Goal: Use online tool/utility: Utilize a website feature to perform a specific function

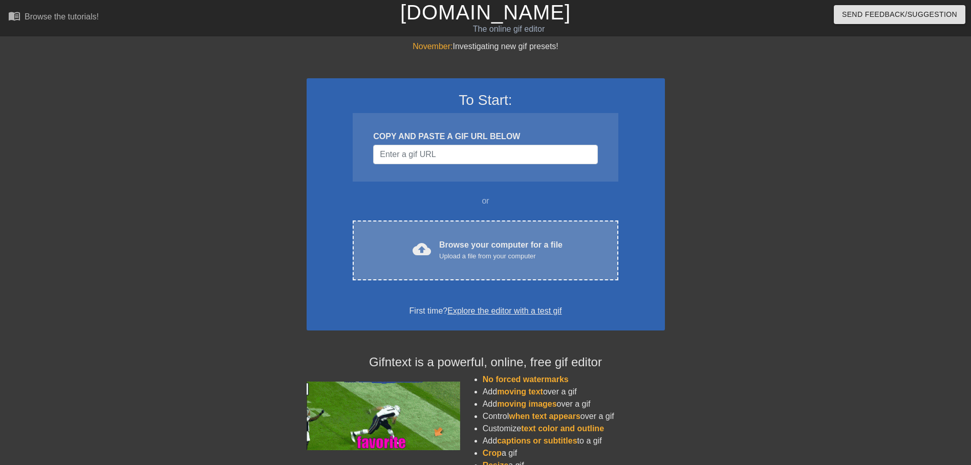
click at [479, 253] on div "Upload a file from your computer" at bounding box center [500, 256] width 123 height 10
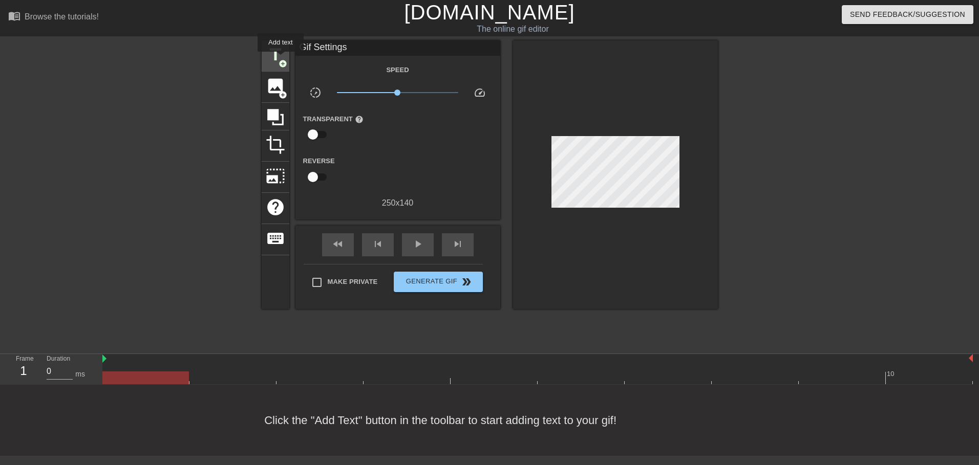
click at [280, 59] on span "add_circle" at bounding box center [282, 63] width 9 height 9
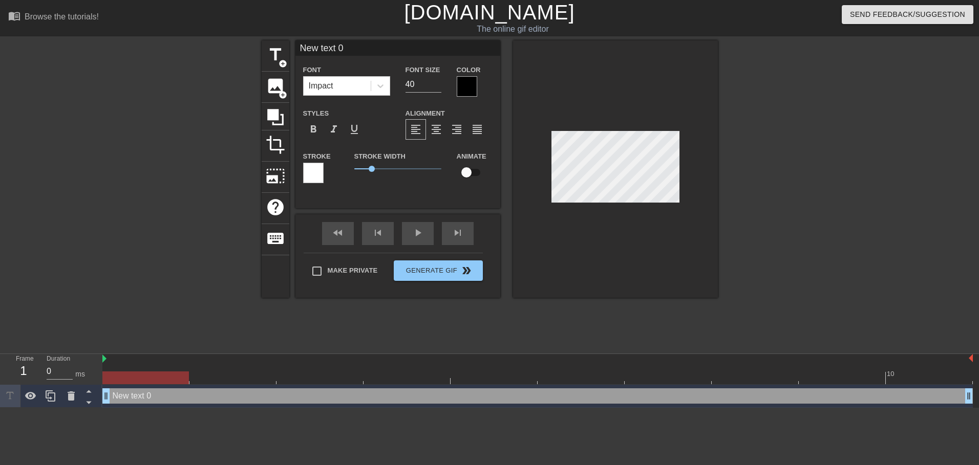
scroll to position [2, 3]
type input "T"
type textarea "T"
type input "Th"
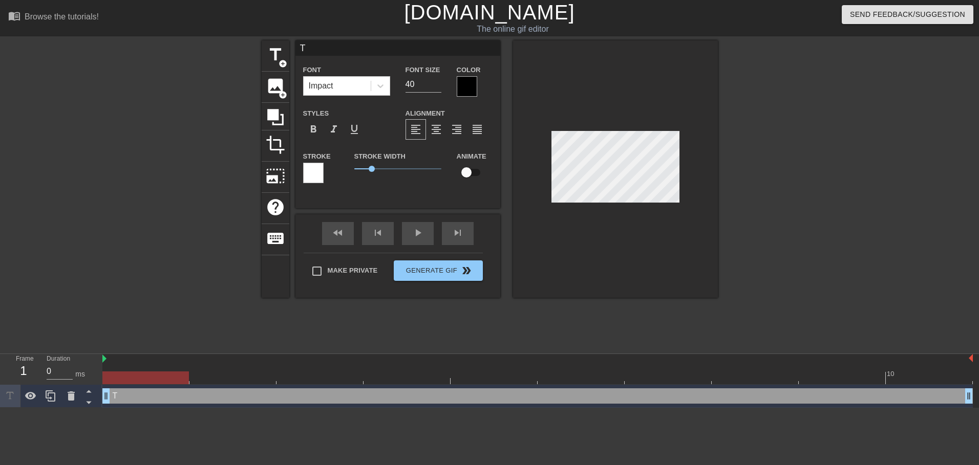
type textarea "Th"
type input "Tha"
type textarea "Tha"
type input "Than"
type textarea "Than"
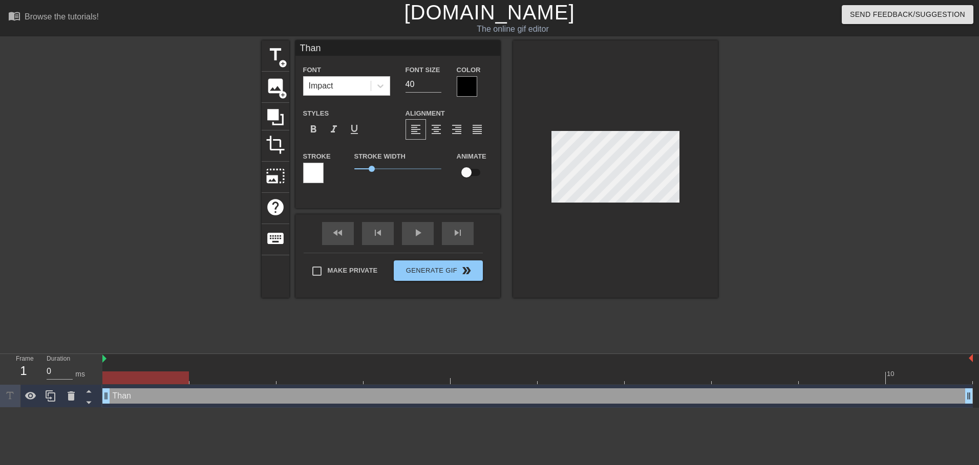
type input "Thank"
type textarea "Thank"
type input "Thank"
type textarea "Thank"
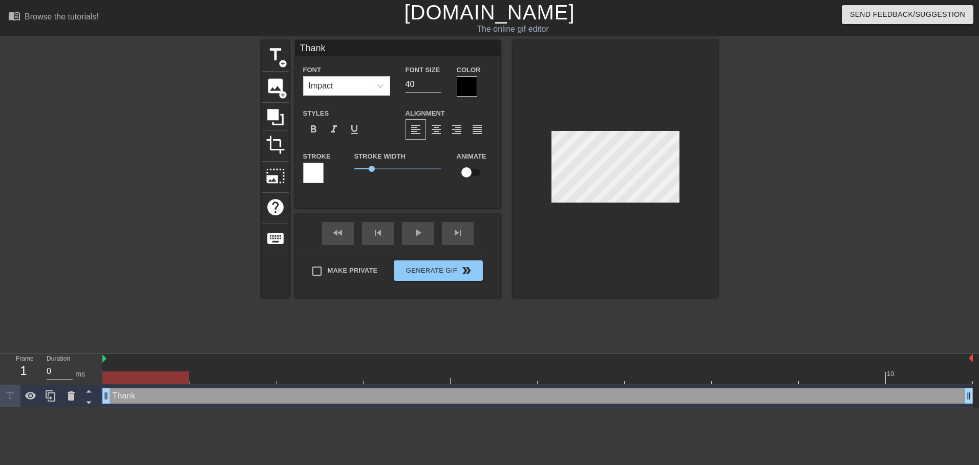
type input "Thank y"
type textarea "Thank y"
type input "Thank yo"
type textarea "Thank yo"
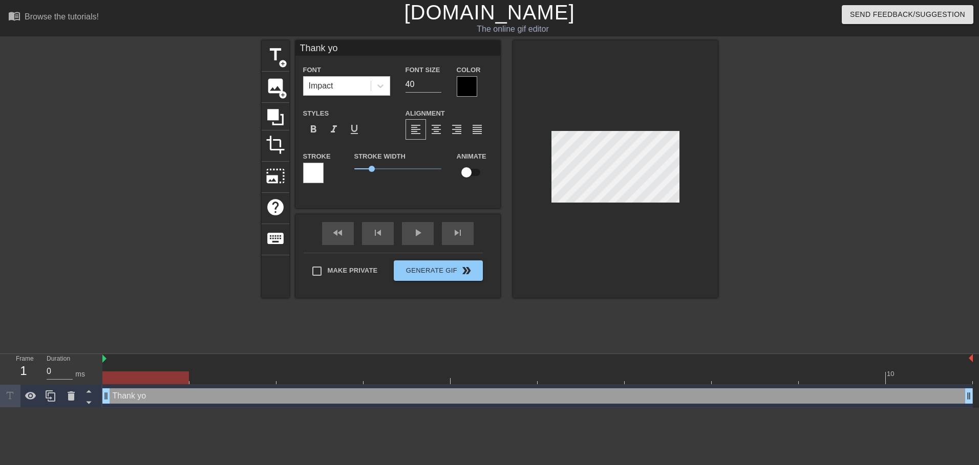
type input "Thank you"
type textarea "Thank you"
type input "Thank you!"
type textarea "Thank you!"
type input "Thank you!!"
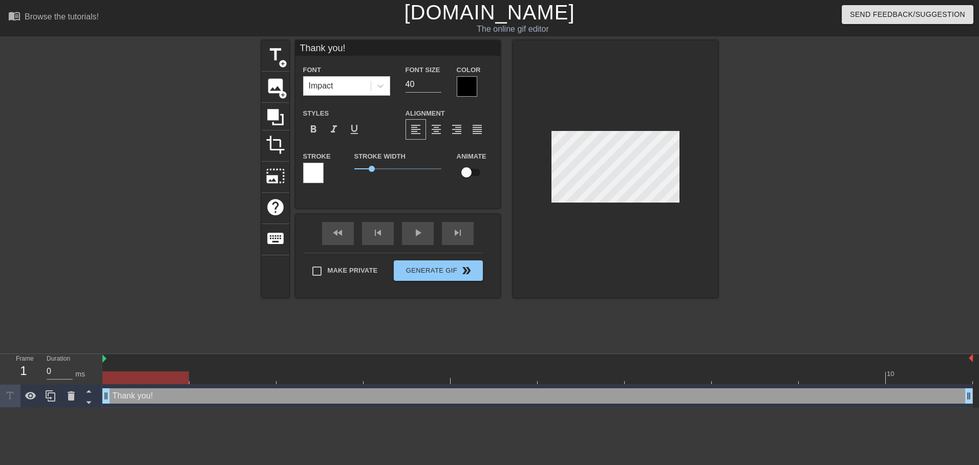
type textarea "Thank you!!"
click at [436, 86] on input "39" at bounding box center [423, 84] width 36 height 16
click at [436, 86] on input "38" at bounding box center [423, 84] width 36 height 16
click at [436, 86] on input "37" at bounding box center [423, 84] width 36 height 16
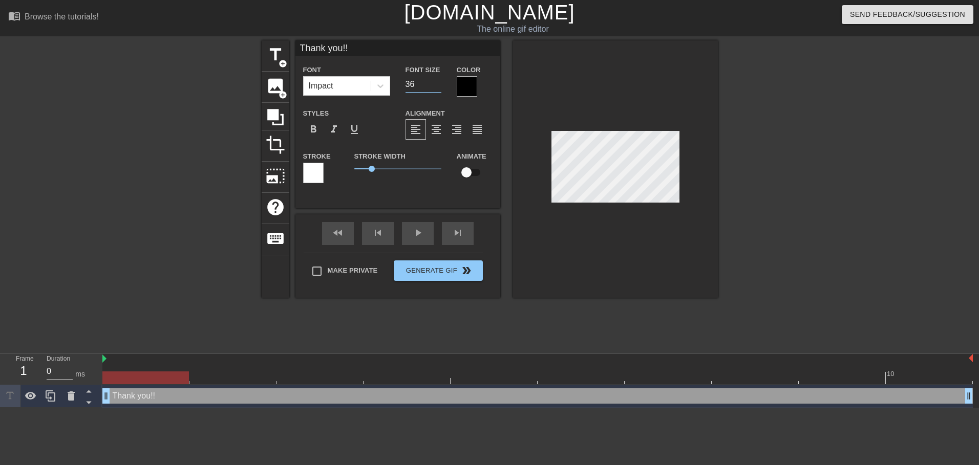
click at [436, 86] on input "36" at bounding box center [423, 84] width 36 height 16
click at [436, 86] on input "35" at bounding box center [423, 84] width 36 height 16
click at [436, 86] on input "34" at bounding box center [423, 84] width 36 height 16
click at [436, 85] on input "33" at bounding box center [423, 84] width 36 height 16
type input "32"
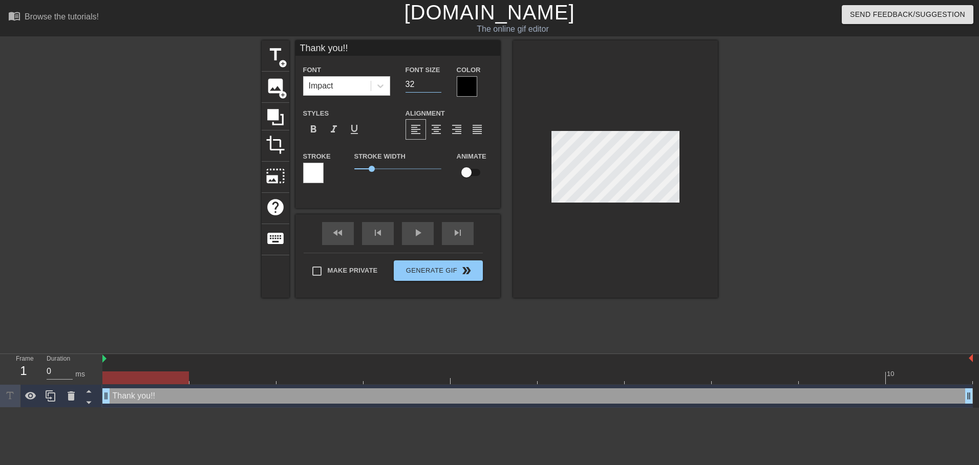
click at [436, 85] on input "32" at bounding box center [423, 84] width 36 height 16
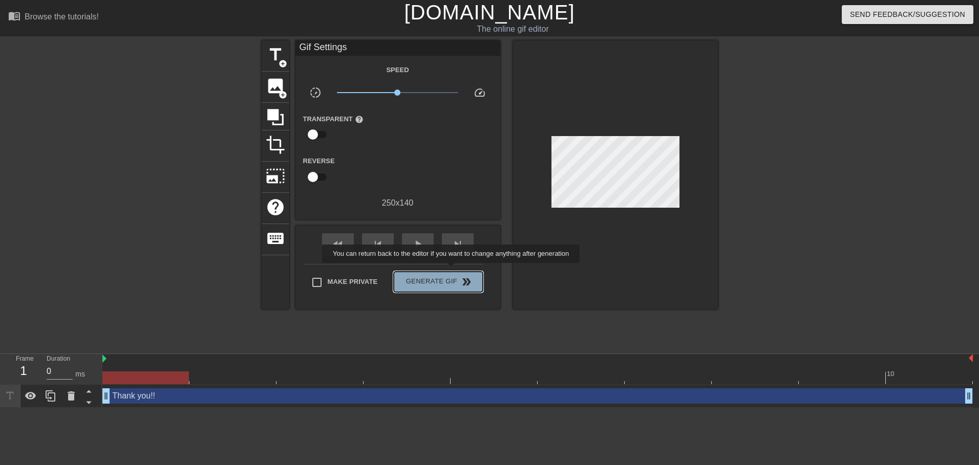
click at [452, 272] on button "Generate Gif double_arrow" at bounding box center [438, 282] width 89 height 20
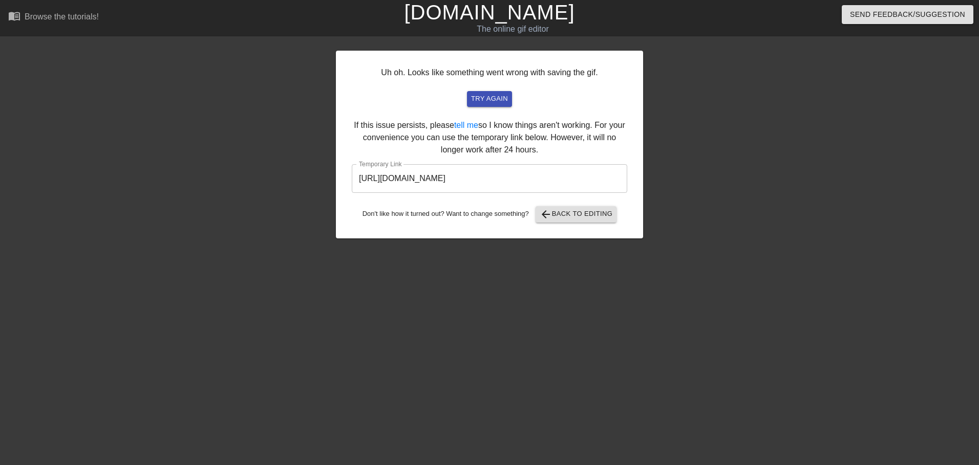
click at [531, 178] on input "[URL][DOMAIN_NAME]" at bounding box center [489, 178] width 275 height 29
